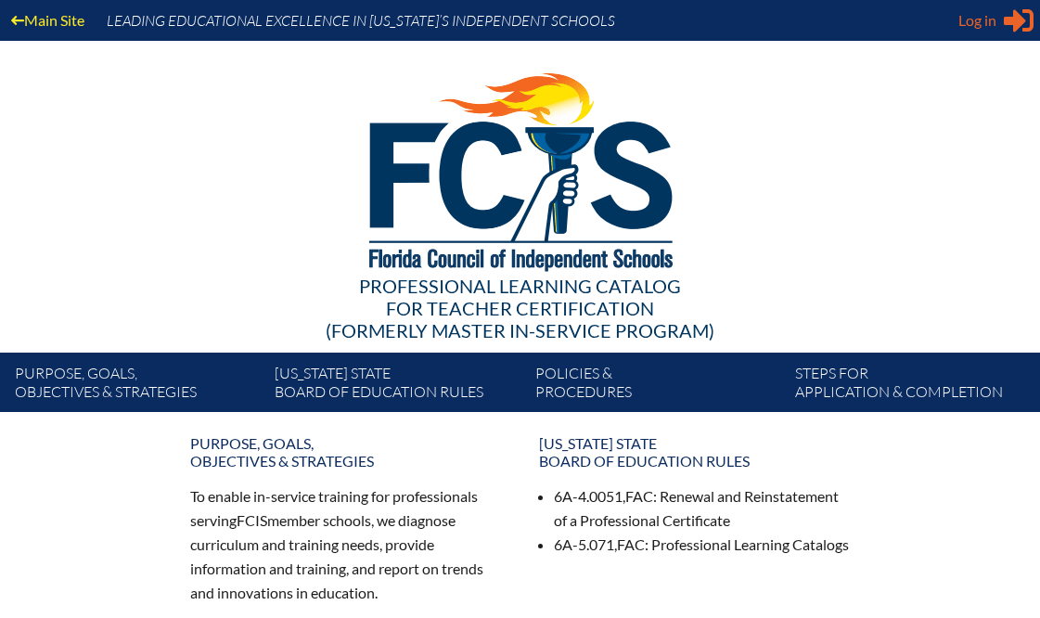
type input "[EMAIL_ADDRESS][DOMAIN_NAME]"
click at [989, 29] on span "Log in" at bounding box center [977, 20] width 38 height 22
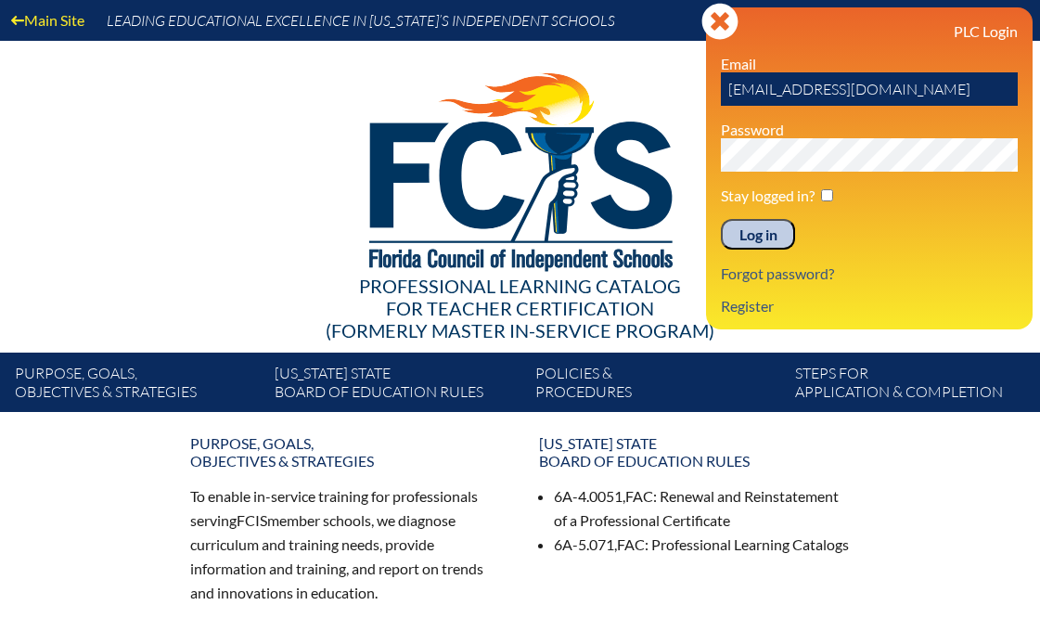
click at [765, 90] on input "[EMAIL_ADDRESS][DOMAIN_NAME]" at bounding box center [869, 88] width 297 height 33
click at [755, 238] on input "Log in" at bounding box center [758, 235] width 74 height 32
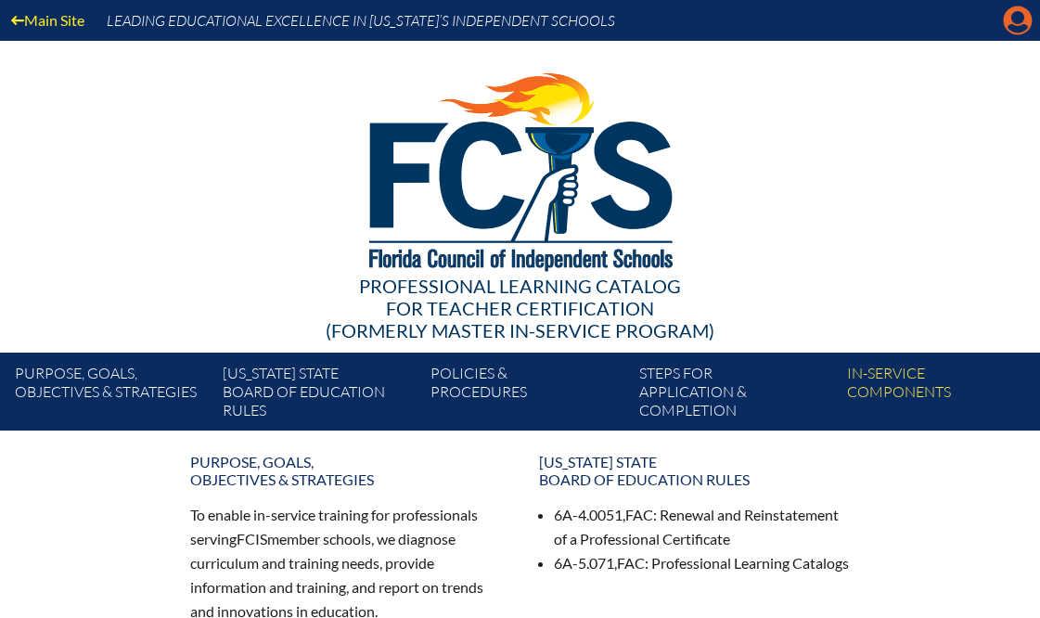
click at [1019, 16] on icon "Manage account" at bounding box center [1018, 21] width 30 height 30
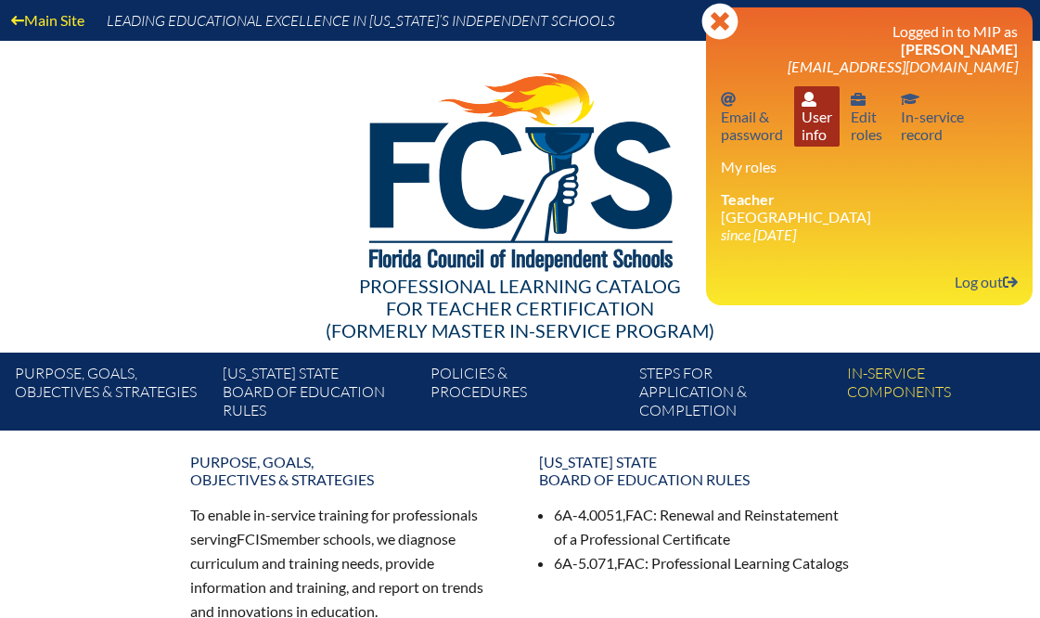
click at [808, 120] on link "User info User info" at bounding box center [816, 116] width 45 height 60
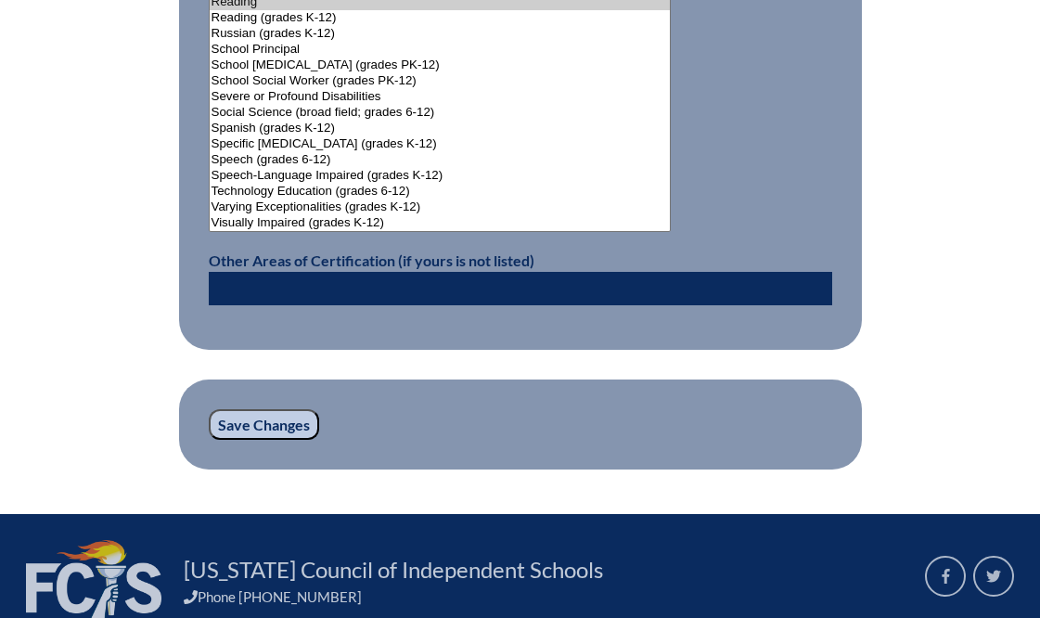
scroll to position [2508, 0]
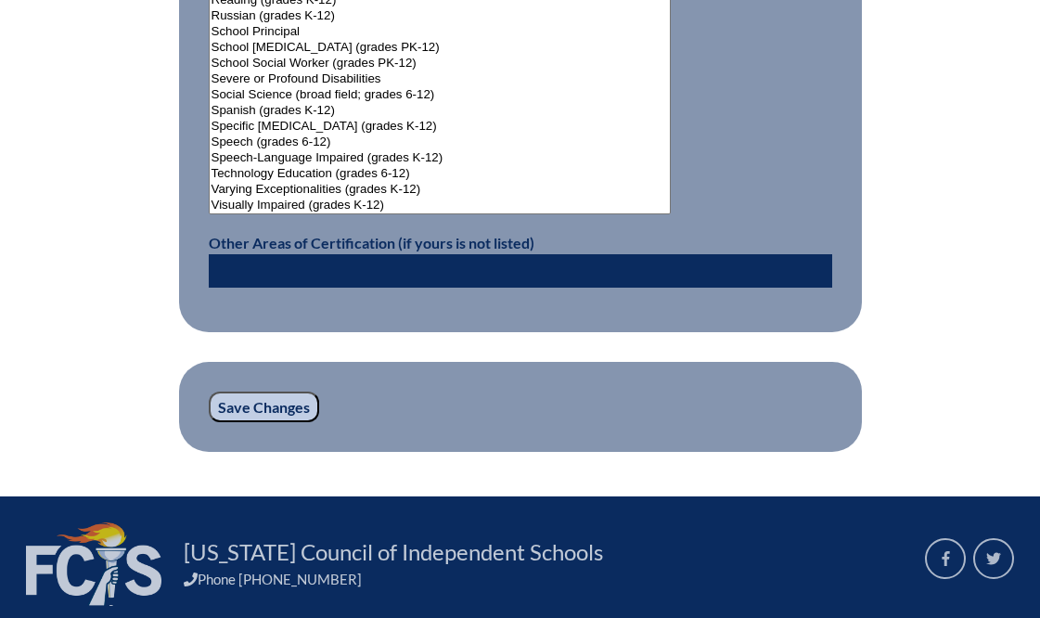
click at [291, 394] on input "Save Changes" at bounding box center [264, 407] width 110 height 32
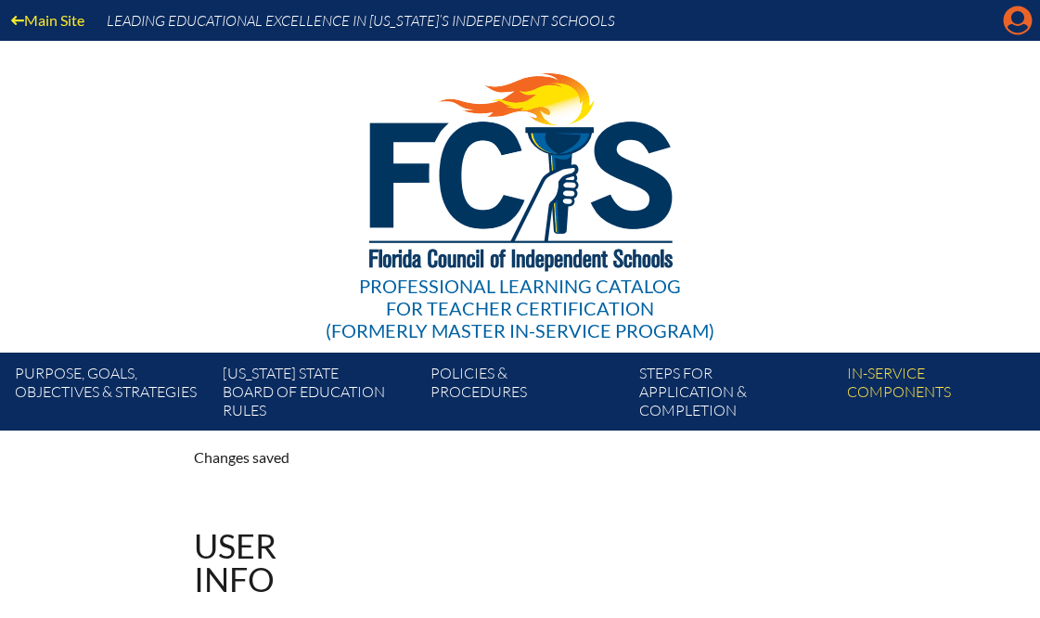
click at [1019, 22] on icon "Manage account" at bounding box center [1018, 21] width 30 height 30
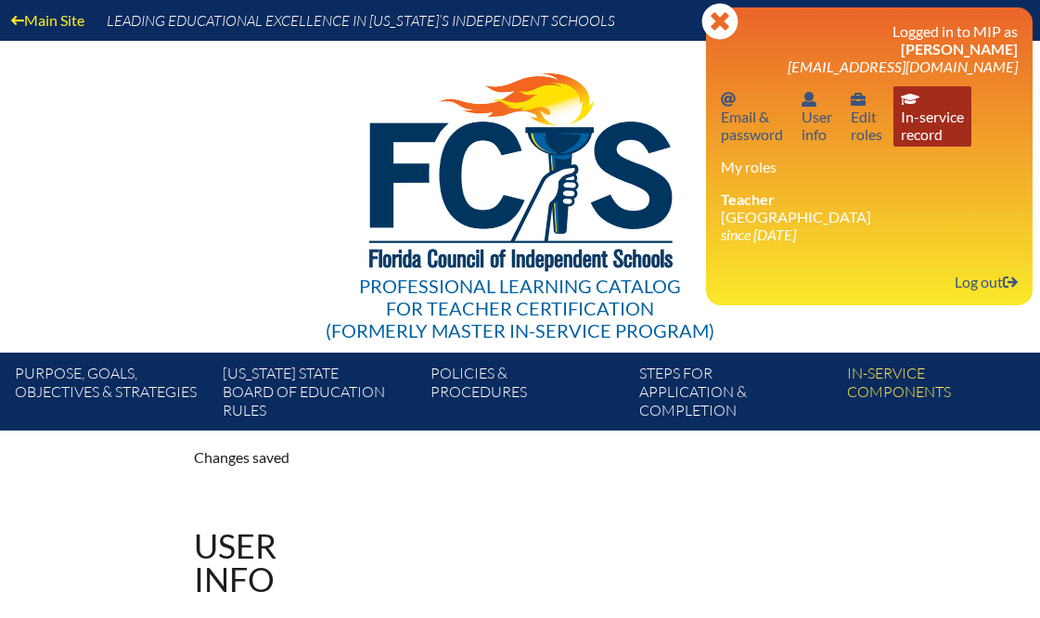
click at [919, 115] on link "In-service record In-service record" at bounding box center [932, 116] width 78 height 60
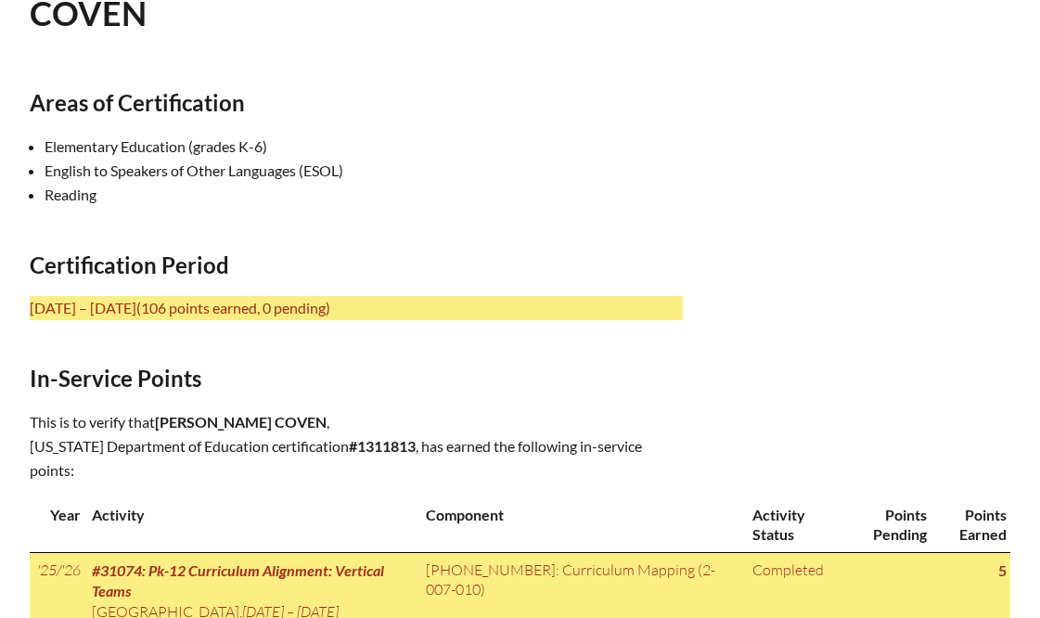
scroll to position [610, 0]
